Goal: Register for event/course

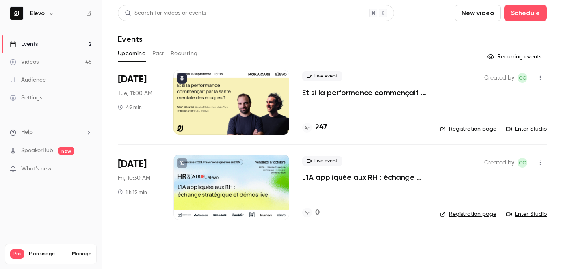
click at [332, 179] on p "L'IA appliquée aux RH : échange stratégique et démos live." at bounding box center [364, 178] width 125 height 10
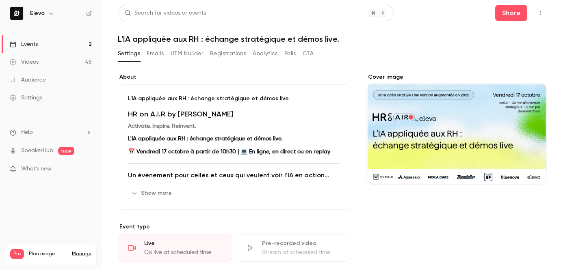
click at [151, 190] on button "Show more" at bounding box center [152, 193] width 49 height 13
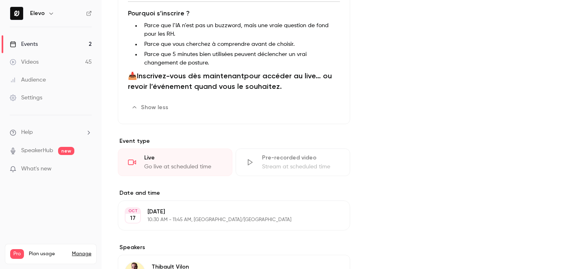
scroll to position [269, 0]
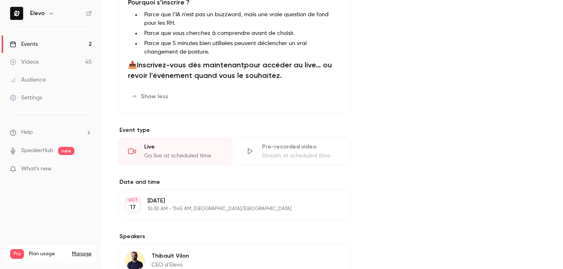
click at [80, 43] on link "Events 2" at bounding box center [51, 44] width 102 height 18
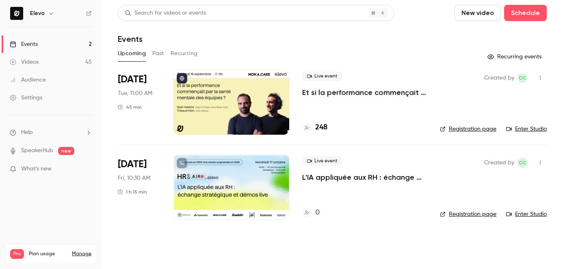
click at [321, 88] on p "Et si la performance commençait par la santé mentale des équipes ?" at bounding box center [364, 93] width 125 height 10
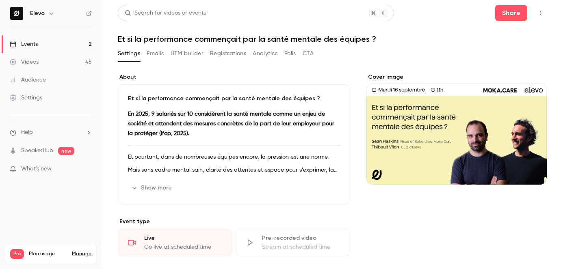
click at [230, 50] on button "Registrations" at bounding box center [228, 53] width 36 height 13
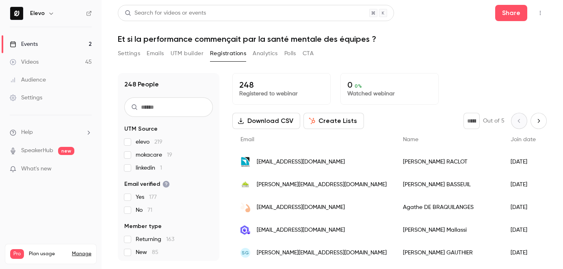
click at [71, 40] on link "Events 2" at bounding box center [51, 44] width 102 height 18
